Goal: Task Accomplishment & Management: Complete application form

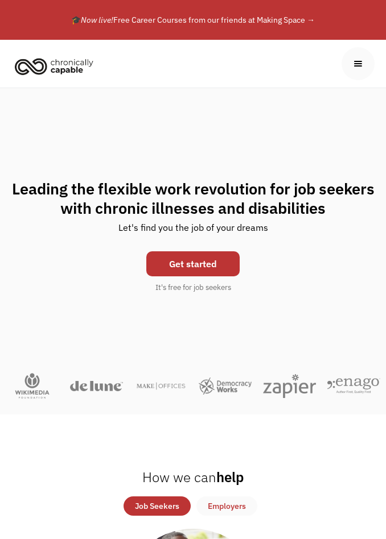
click at [174, 264] on link "Get started" at bounding box center [192, 263] width 93 height 25
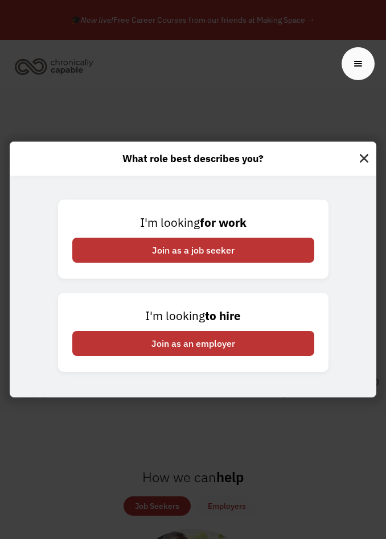
click at [82, 245] on div "Join as a job seeker" at bounding box center [193, 250] width 242 height 25
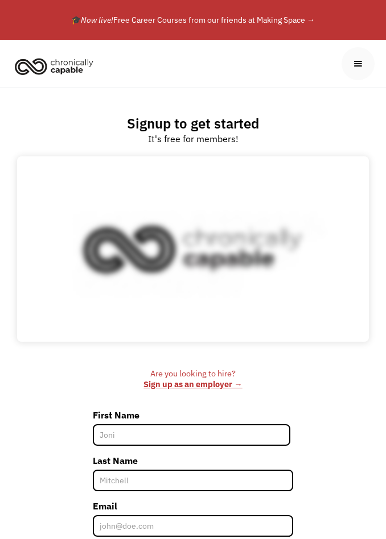
click at [262, 430] on input "First Name" at bounding box center [192, 435] width 198 height 22
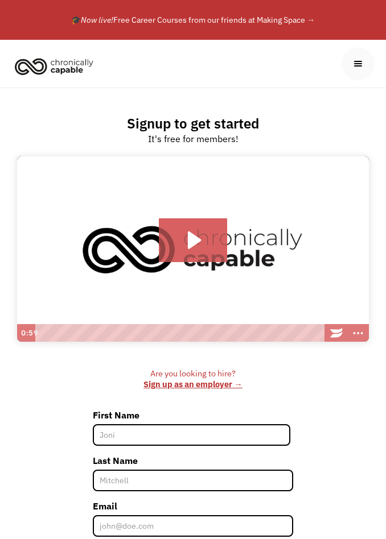
scroll to position [29, 0]
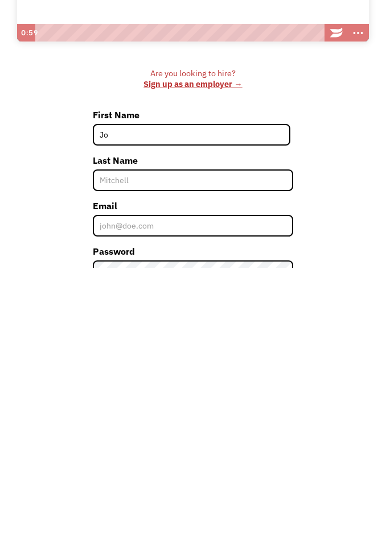
type input "Jo"
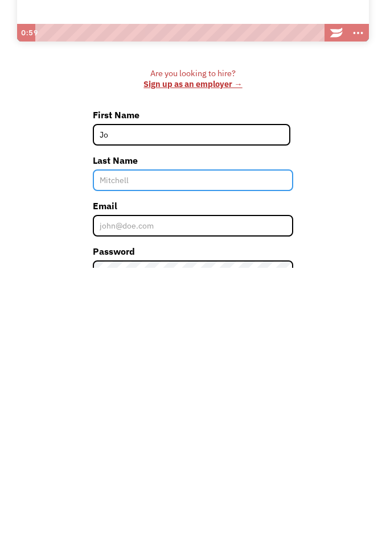
click at [109, 441] on input "Last Name" at bounding box center [193, 452] width 201 height 22
type input "Patch"
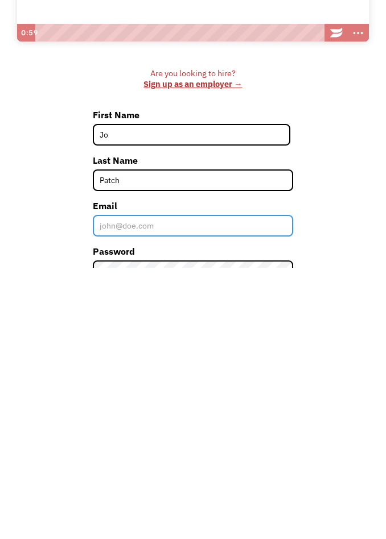
click at [114, 486] on input "Email" at bounding box center [193, 497] width 201 height 22
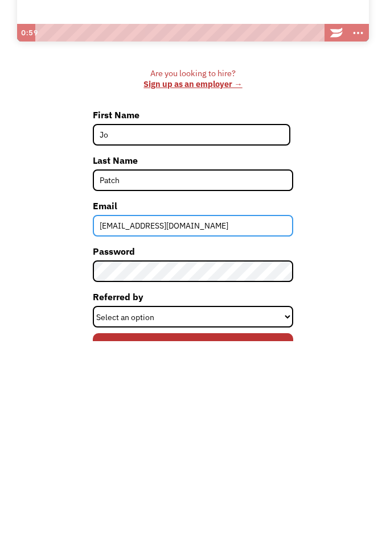
scroll to position [116, 0]
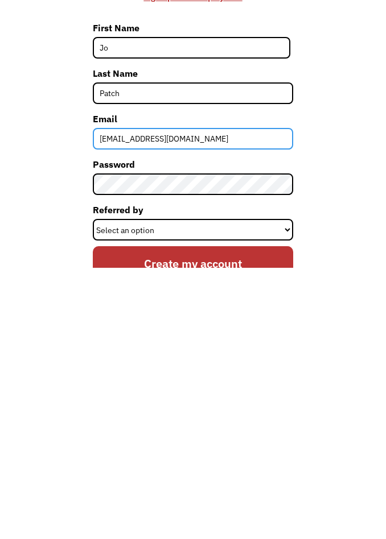
type input "srhptch23@gmail.com"
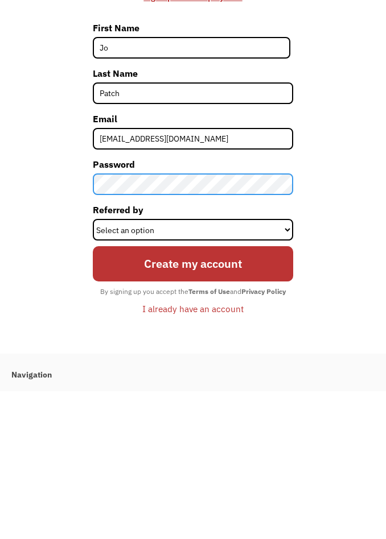
scroll to position [241, 0]
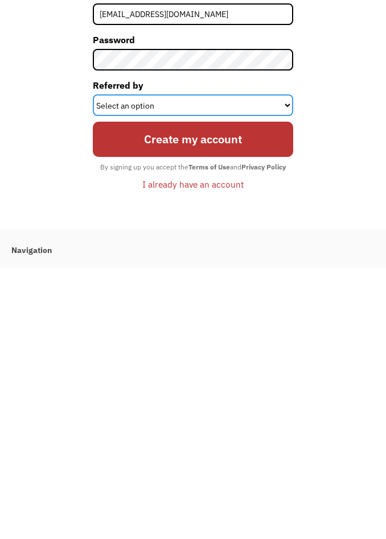
click at [118, 366] on select "Select an option Instagram Facebook Twitter Search Engine News Article Word of …" at bounding box center [193, 377] width 201 height 22
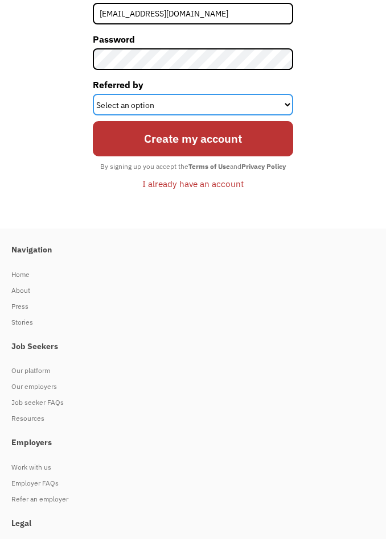
select select "Search Engine"
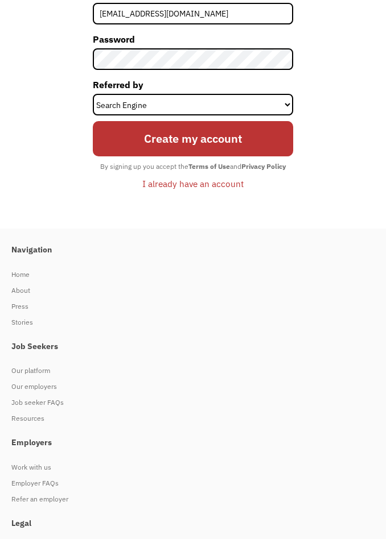
click at [266, 135] on input "Create my account" at bounding box center [193, 138] width 201 height 35
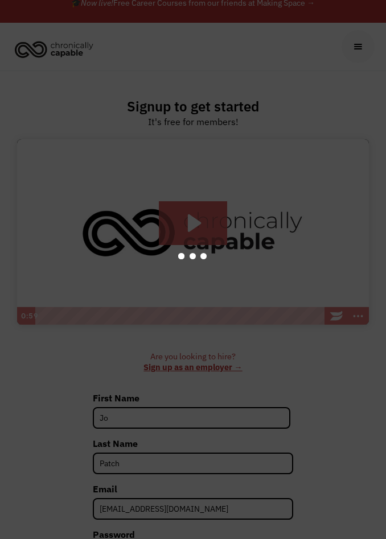
scroll to position [0, 0]
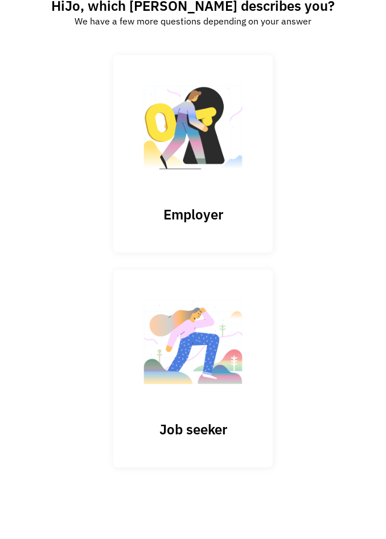
scroll to position [122, 0]
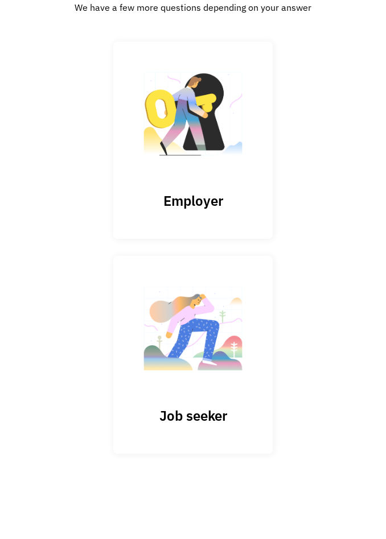
click at [235, 336] on img at bounding box center [193, 334] width 114 height 111
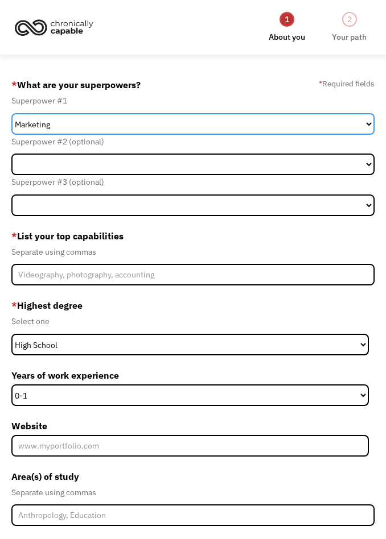
click at [313, 127] on select "Marketing Human Resources Finance Technology Operations Sales Industrial & Manu…" at bounding box center [192, 124] width 362 height 22
select select "Design"
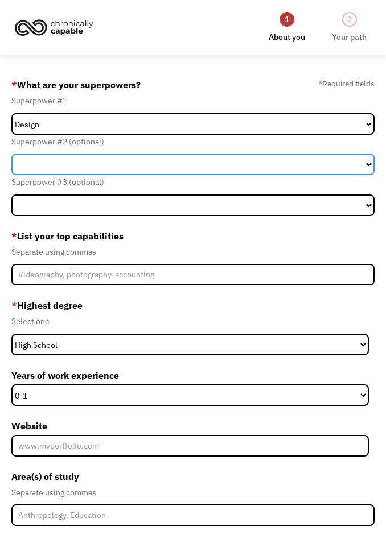
click at [264, 164] on select "Marketing Human Resources Finance Technology Operations Sales Industrial & Manu…" at bounding box center [192, 165] width 362 height 22
click at [290, 158] on select "Marketing Human Resources Finance Technology Operations Sales Industrial & Manu…" at bounding box center [192, 165] width 362 height 22
click at [261, 167] on select "Marketing Human Resources Finance Technology Operations Sales Industrial & Manu…" at bounding box center [192, 165] width 362 height 22
select select "Science & Education"
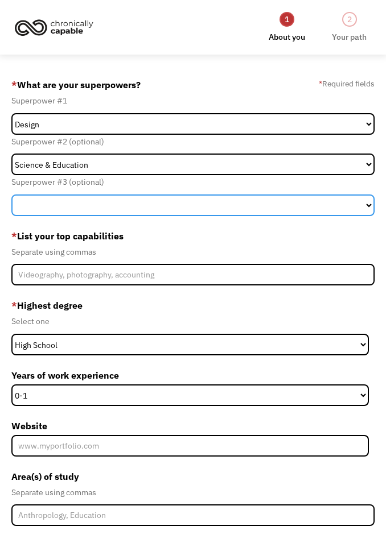
click at [243, 209] on select "Marketing Human Resources Finance Technology Operations Sales Industrial & Manu…" at bounding box center [192, 206] width 362 height 22
select select "Other"
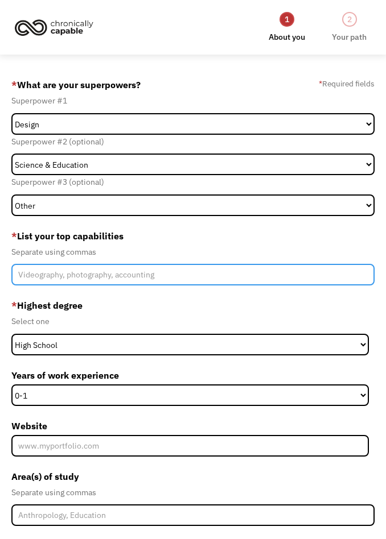
click at [228, 279] on input "Member-Create-Step1" at bounding box center [192, 275] width 362 height 22
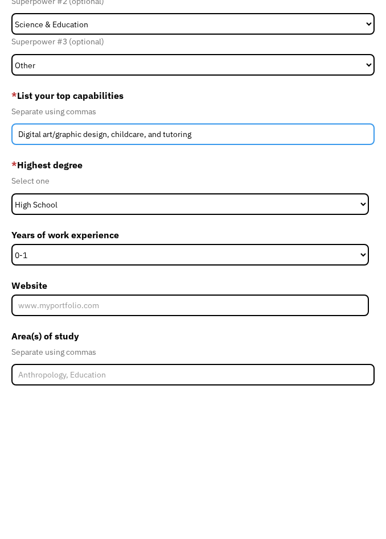
click at [103, 264] on input "Digital art/graphic design, childcare, and tutoring" at bounding box center [192, 275] width 362 height 22
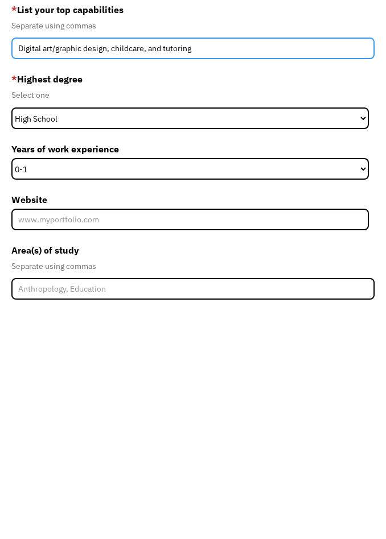
type input "Digital art/graphic design, childcare, and tutoring"
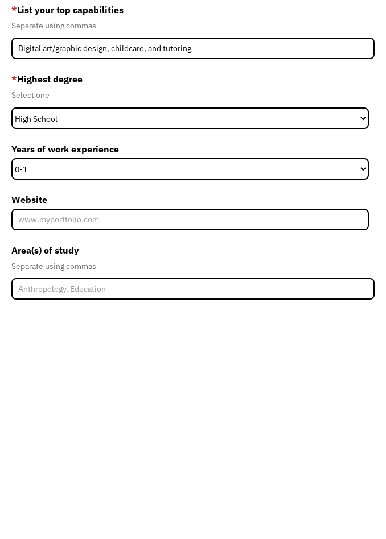
click at [37, 384] on select "0-1 2-4 5-10 11-15 15+" at bounding box center [189, 395] width 357 height 22
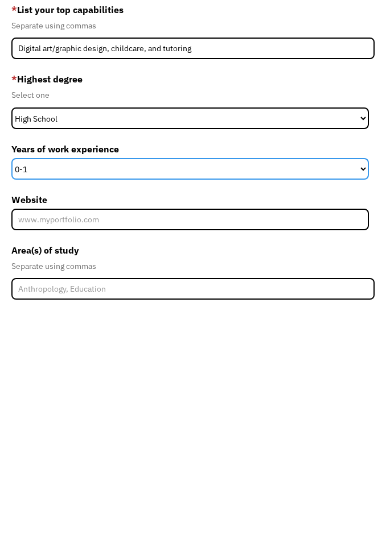
scroll to position [226, 0]
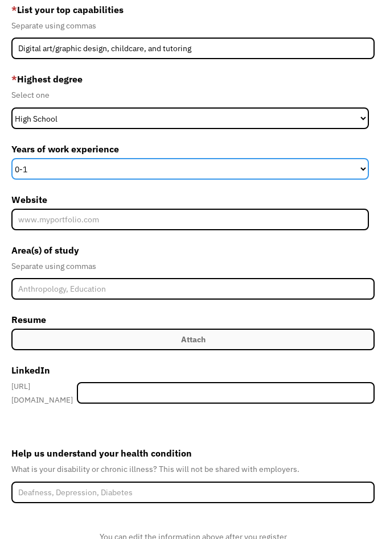
select select "2-4"
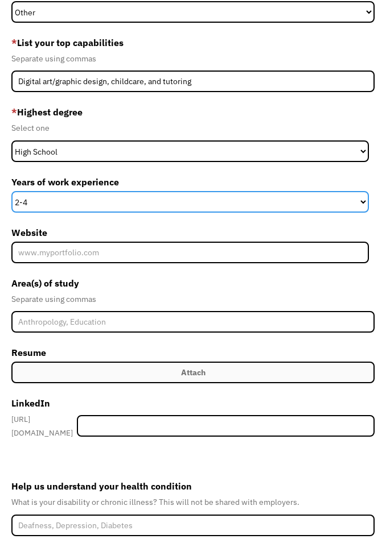
scroll to position [190, 0]
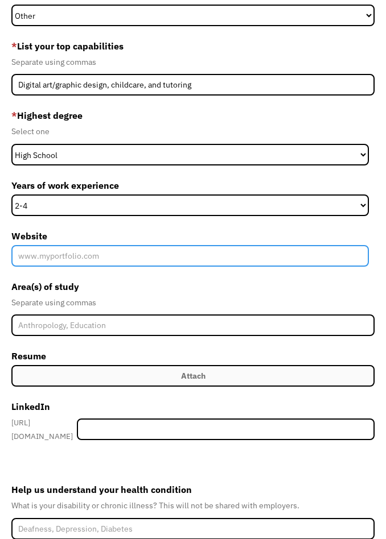
click at [36, 246] on input "Website" at bounding box center [189, 256] width 357 height 22
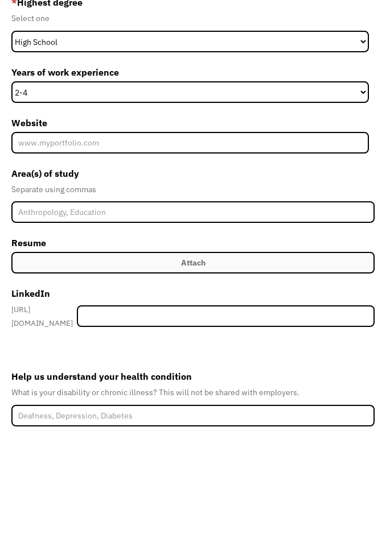
scroll to position [303, 0]
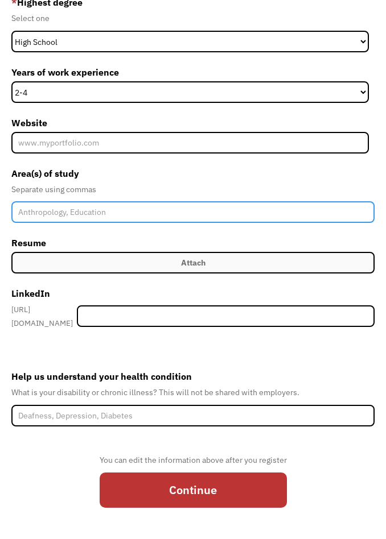
click at [31, 201] on input "Member-Create-Step1" at bounding box center [192, 212] width 362 height 22
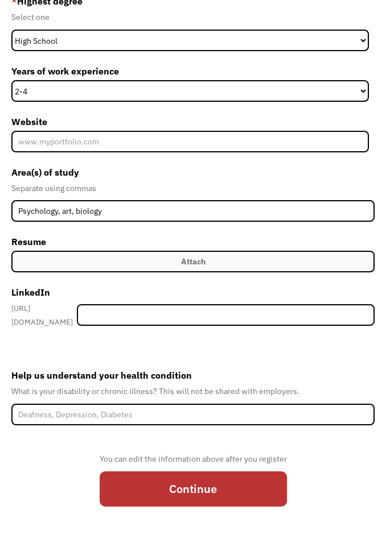
scroll to position [306, 0]
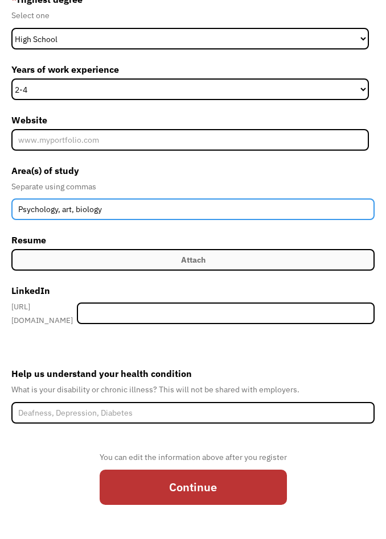
type input "Psychology, art, biology"
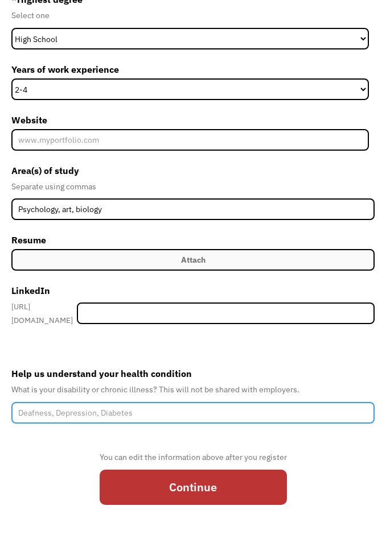
click at [258, 407] on input "Help us understand your health condition" at bounding box center [192, 413] width 362 height 22
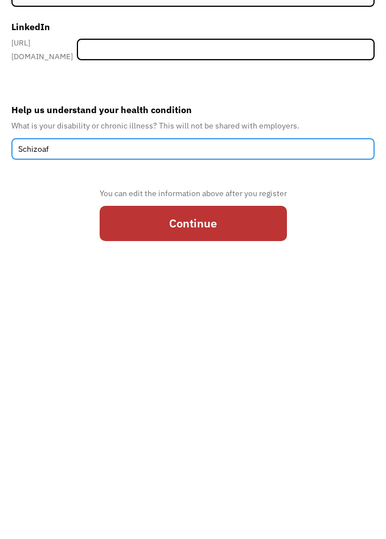
type input "Schizoaff"
